Goal: Task Accomplishment & Management: Manage account settings

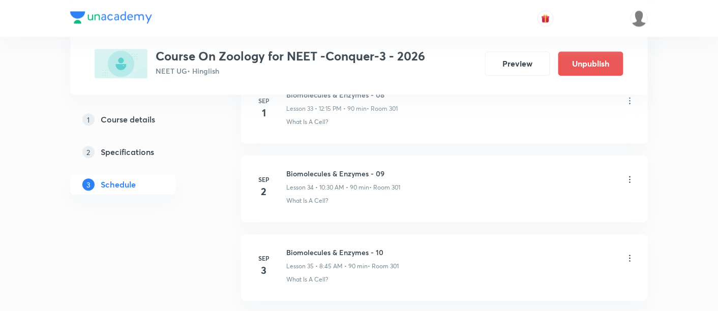
scroll to position [3173, 0]
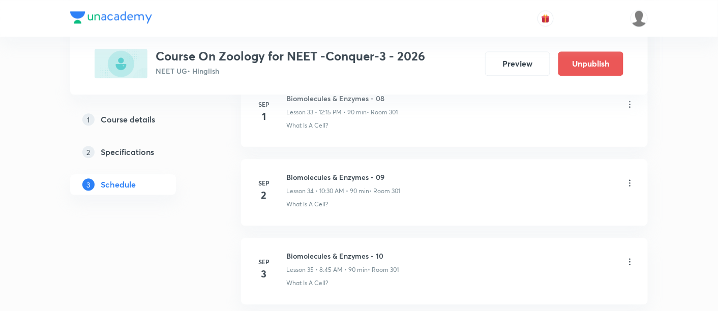
click at [629, 179] on icon at bounding box center [630, 182] width 2 height 7
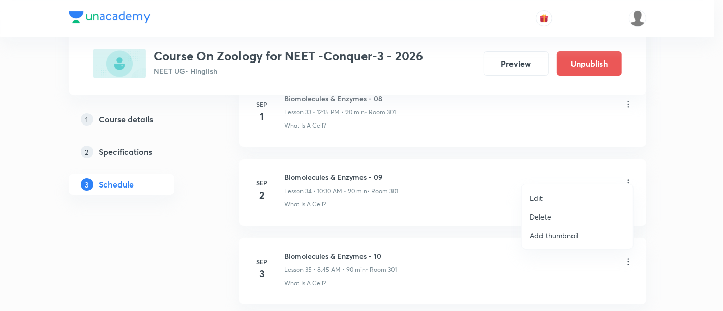
click at [536, 197] on p "Edit" at bounding box center [536, 198] width 13 height 11
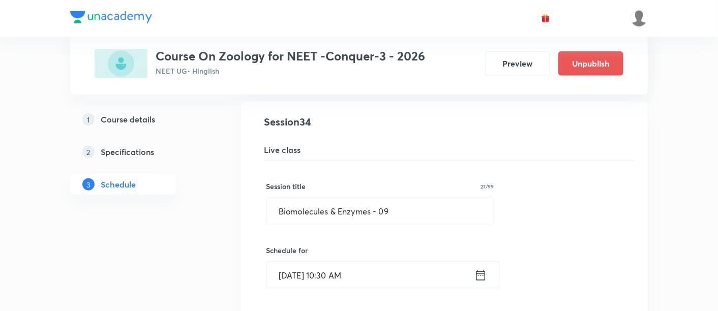
scroll to position [2702, 0]
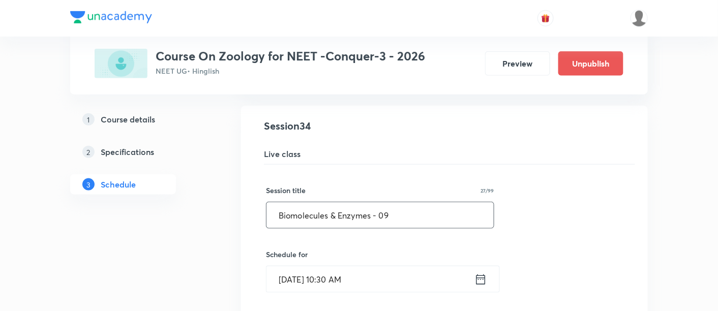
drag, startPoint x: 273, startPoint y: 202, endPoint x: 472, endPoint y: 204, distance: 198.8
click at [472, 204] on input "Biomolecules & Enzymes - 09" at bounding box center [379, 215] width 227 height 26
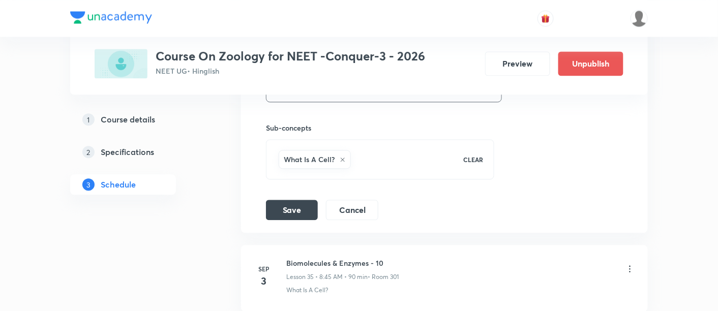
scroll to position [3092, 0]
type input "Breathing and Exchange of Gases -01"
click at [289, 196] on button "Save" at bounding box center [292, 206] width 52 height 20
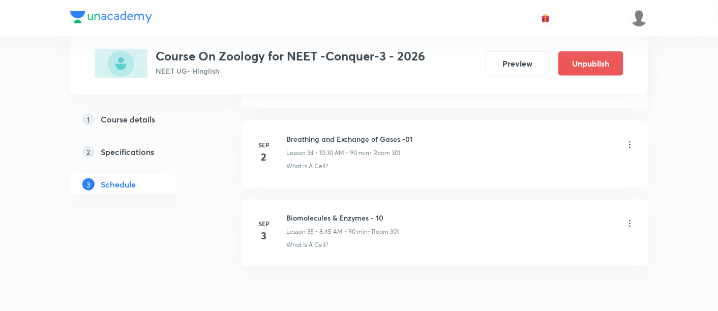
scroll to position [2737, 0]
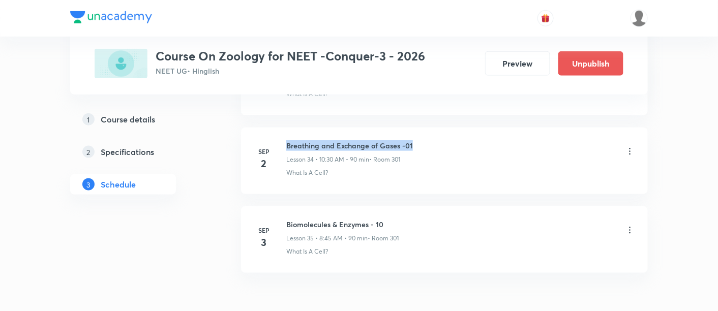
drag, startPoint x: 287, startPoint y: 135, endPoint x: 424, endPoint y: 128, distance: 136.9
click at [424, 128] on li "Sep 2 Breathing and Exchange of Gases -01 Lesson 34 • 10:30 AM • 90 min • Room …" at bounding box center [444, 161] width 407 height 67
copy h6 "Breathing and Exchange of Gases -01"
click at [467, 219] on div "Biomolecules & Enzymes - 10 Lesson 35 • 8:45 AM • 90 min • Room 301" at bounding box center [460, 231] width 349 height 24
click at [631, 225] on icon at bounding box center [630, 230] width 10 height 10
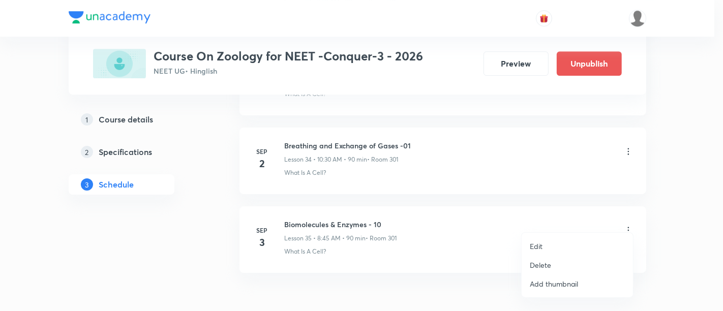
click at [534, 245] on p "Edit" at bounding box center [536, 246] width 13 height 11
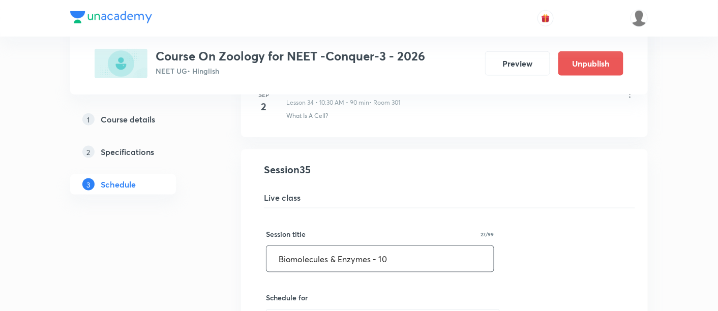
drag, startPoint x: 273, startPoint y: 247, endPoint x: 449, endPoint y: 241, distance: 176.0
click at [449, 246] on input "Biomolecules & Enzymes - 10" at bounding box center [379, 259] width 227 height 26
paste input "reathing and Exchange of Gases -01"
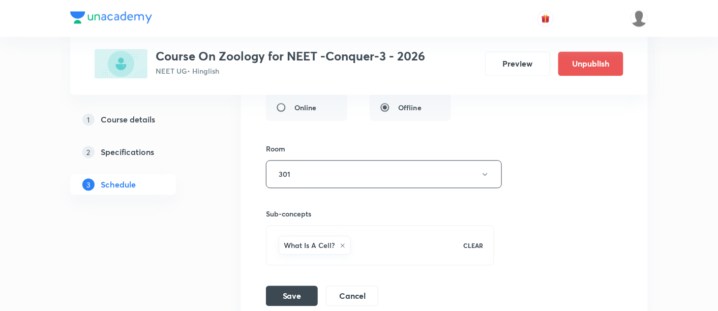
scroll to position [3157, 0]
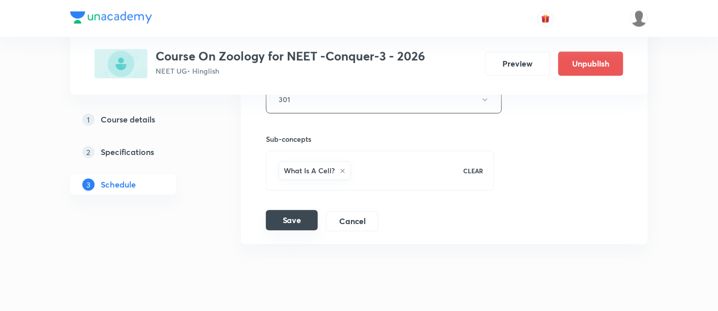
type input "Breathing and Exchange of Gases -02"
click at [297, 210] on button "Save" at bounding box center [292, 220] width 52 height 20
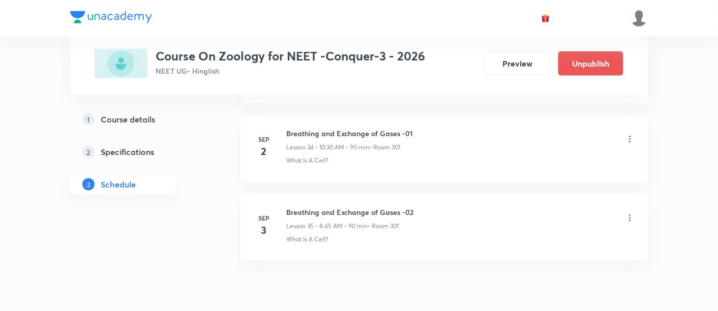
scroll to position [2784, 0]
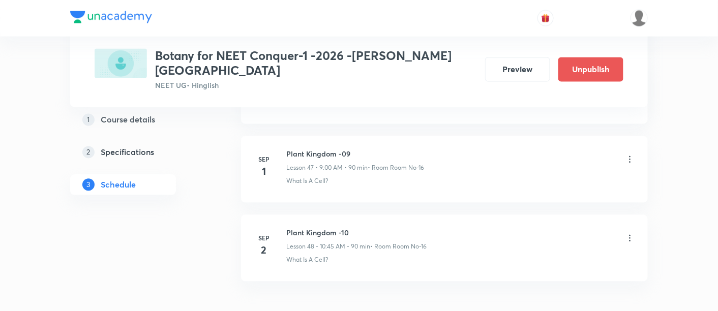
click at [628, 233] on icon at bounding box center [630, 238] width 10 height 10
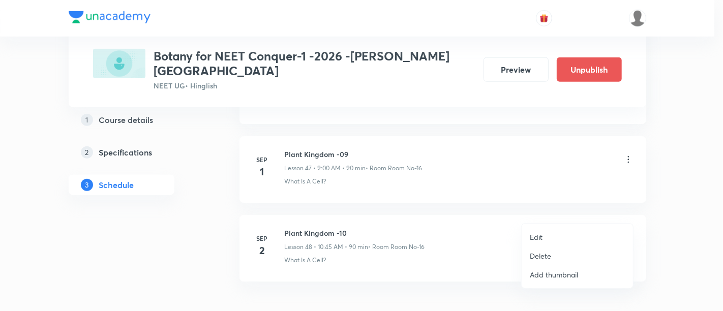
click at [540, 236] on p "Edit" at bounding box center [536, 237] width 13 height 11
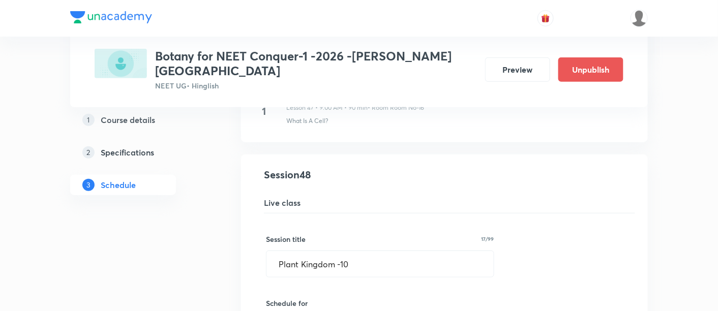
scroll to position [3766, 0]
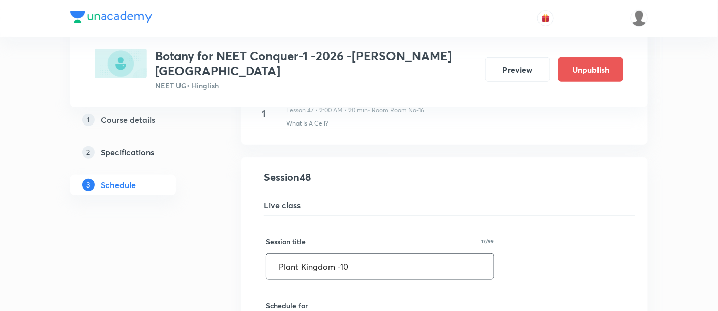
drag, startPoint x: 276, startPoint y: 237, endPoint x: 414, endPoint y: 227, distance: 138.1
click at [414, 254] on input "Plant Kingdom -10" at bounding box center [379, 267] width 227 height 26
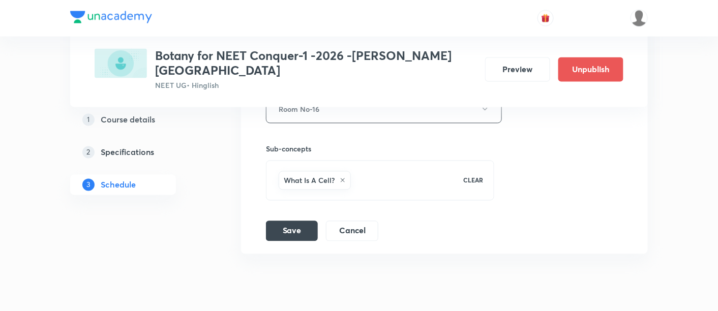
scroll to position [4194, 0]
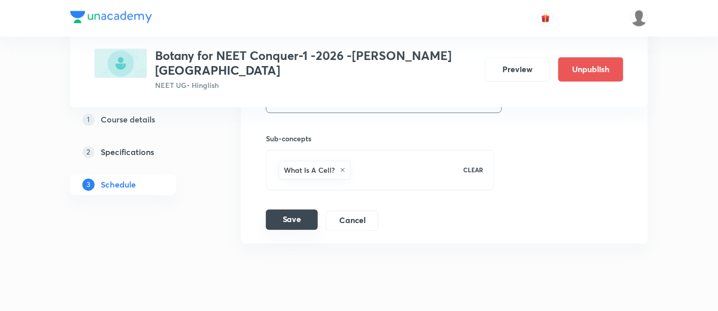
type input "Morphology of Flowering Plant -01"
click at [287, 210] on button "Save" at bounding box center [292, 220] width 52 height 20
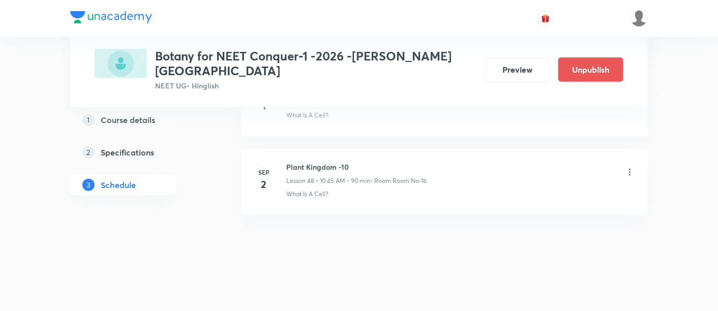
scroll to position [3804, 0]
